Goal: Information Seeking & Learning: Learn about a topic

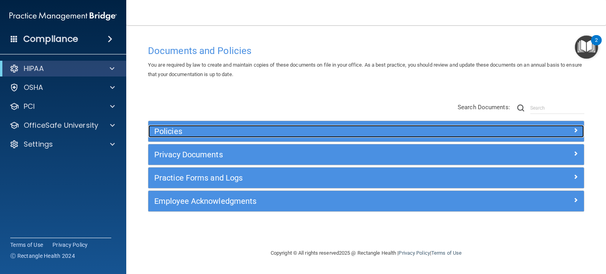
click at [311, 132] on h5 "Policies" at bounding box center [311, 131] width 315 height 9
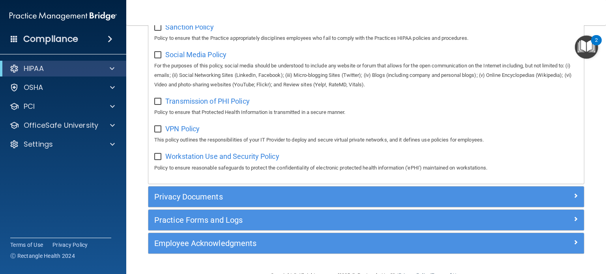
scroll to position [636, 0]
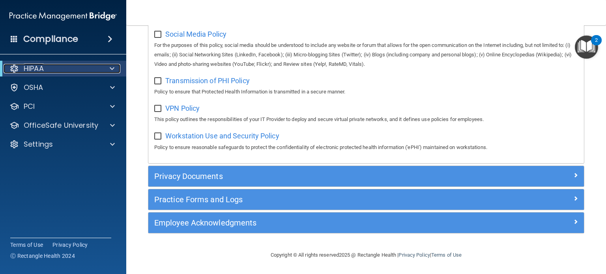
click at [115, 67] on div at bounding box center [110, 68] width 19 height 9
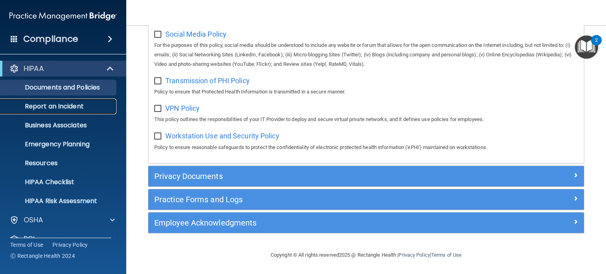
click at [80, 104] on p "Report an Incident" at bounding box center [59, 107] width 108 height 8
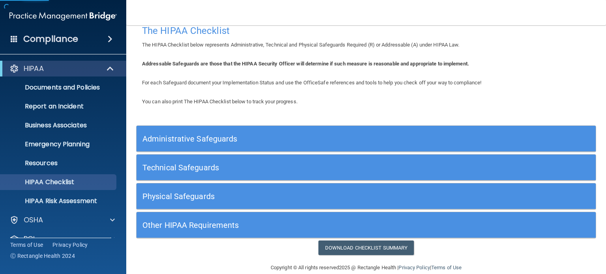
scroll to position [24, 0]
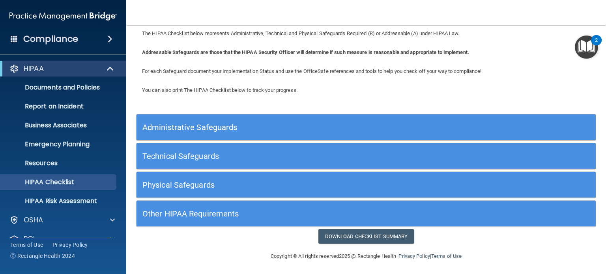
click at [290, 131] on div "Administrative Safeguards" at bounding box center [308, 127] width 344 height 18
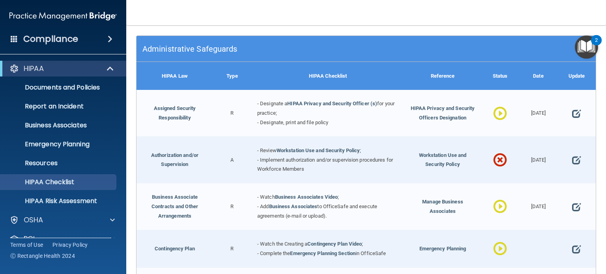
scroll to position [103, 0]
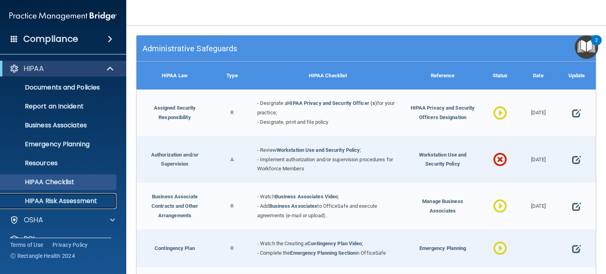
drag, startPoint x: 55, startPoint y: 202, endPoint x: 60, endPoint y: 204, distance: 5.5
click at [55, 202] on p "HIPAA Risk Assessment" at bounding box center [59, 201] width 108 height 8
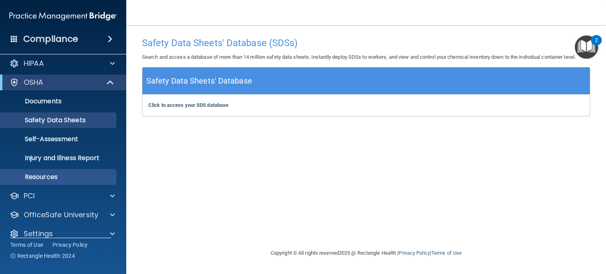
scroll to position [15, 0]
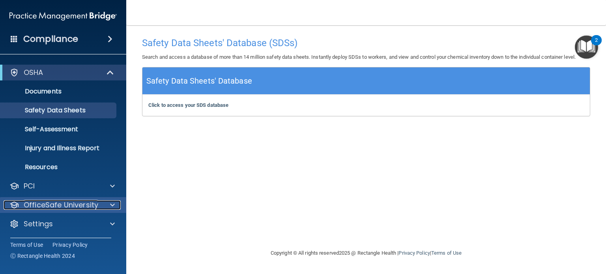
click at [114, 205] on span at bounding box center [112, 204] width 5 height 9
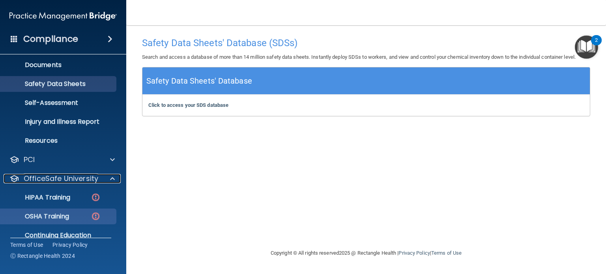
scroll to position [72, 0]
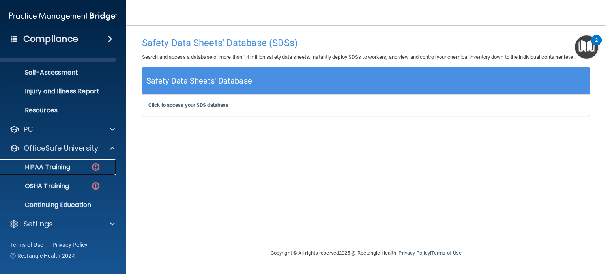
click at [64, 163] on p "HIPAA Training" at bounding box center [37, 167] width 65 height 8
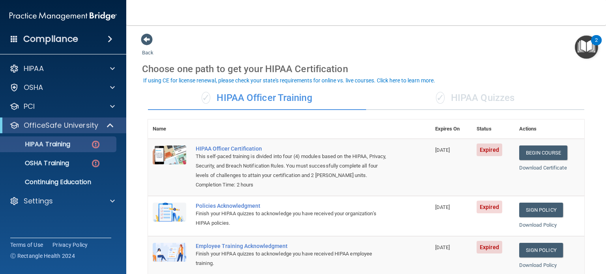
click at [476, 97] on div "✓ HIPAA Quizzes" at bounding box center [475, 98] width 218 height 24
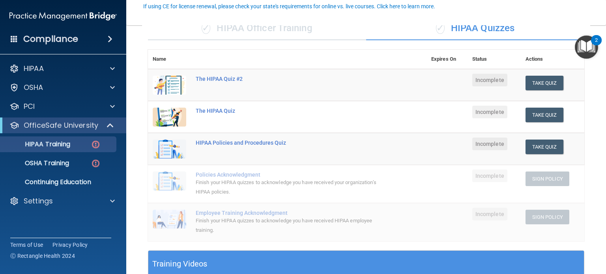
scroll to position [79, 0]
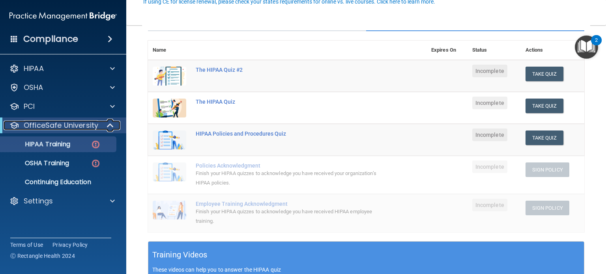
click at [112, 127] on span at bounding box center [111, 125] width 7 height 9
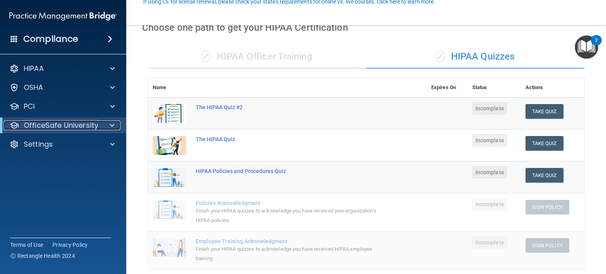
scroll to position [0, 0]
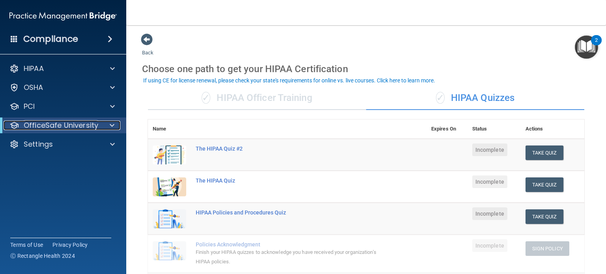
click at [110, 125] on span at bounding box center [112, 125] width 5 height 9
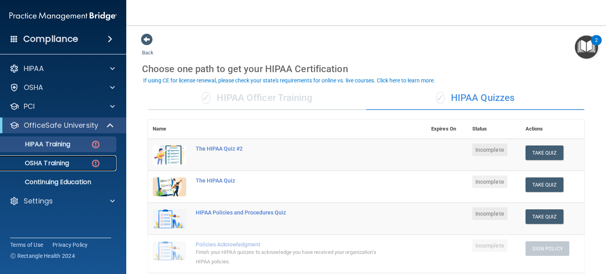
click at [57, 164] on p "OSHA Training" at bounding box center [37, 163] width 64 height 8
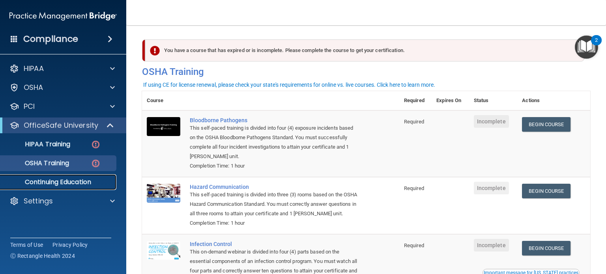
click at [71, 182] on p "Continuing Education" at bounding box center [59, 182] width 108 height 8
